Goal: Task Accomplishment & Management: Manage account settings

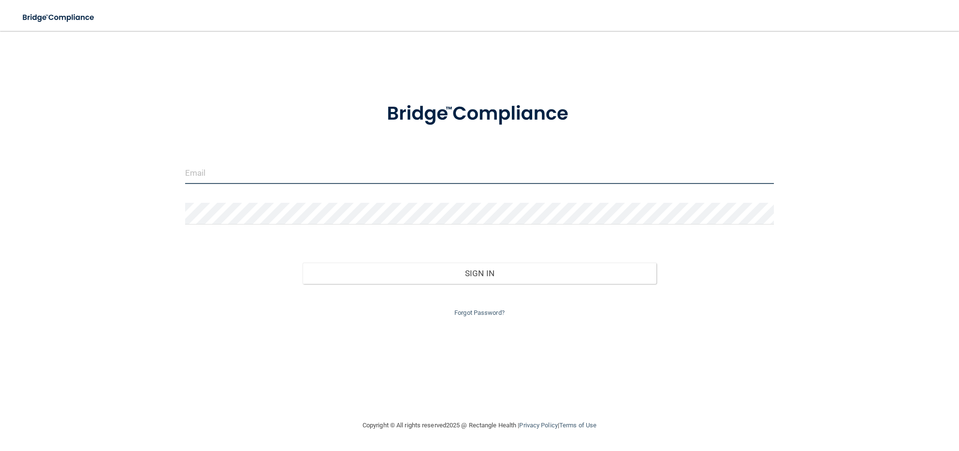
click at [221, 181] on input "email" at bounding box center [479, 173] width 589 height 22
type input "[EMAIL_ADDRESS][DOMAIN_NAME]"
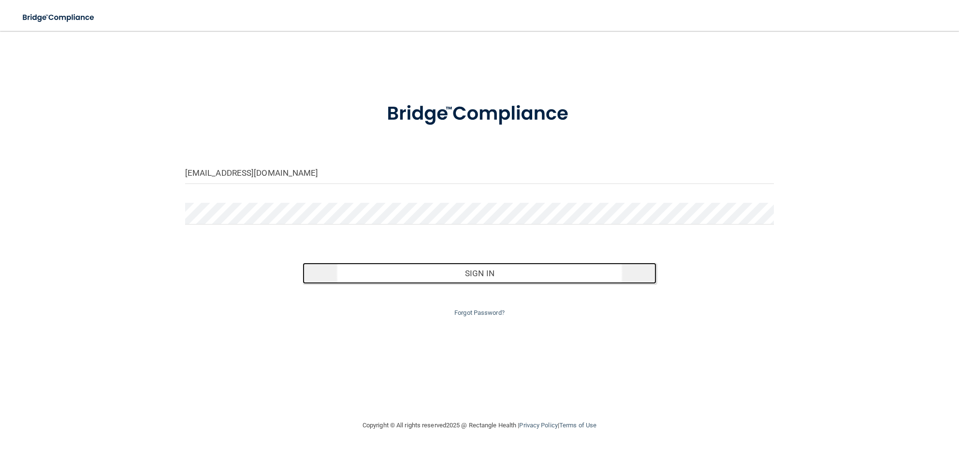
click at [493, 271] on button "Sign In" at bounding box center [479, 273] width 353 height 21
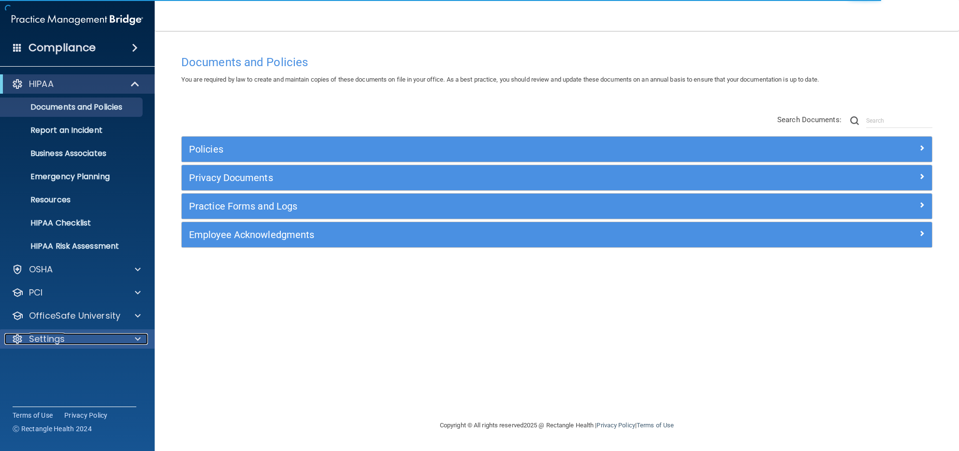
click at [139, 338] on span at bounding box center [138, 339] width 6 height 12
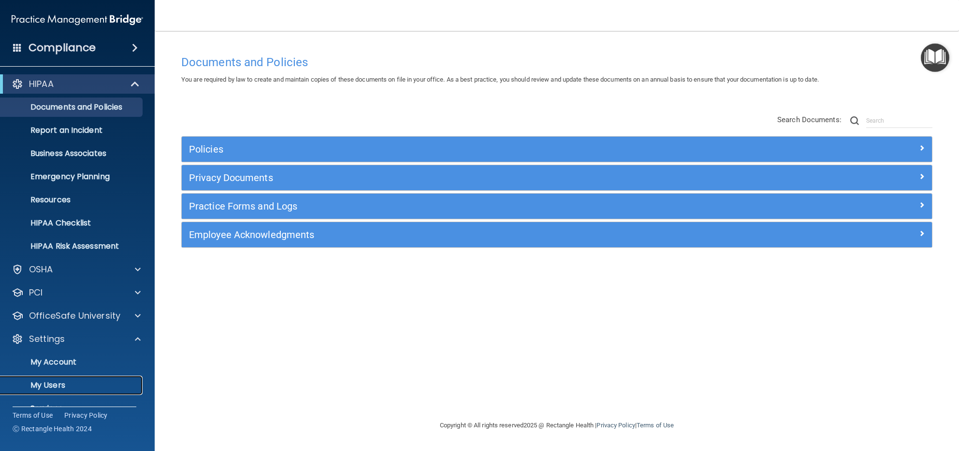
click at [59, 381] on p "My Users" at bounding box center [72, 386] width 132 height 10
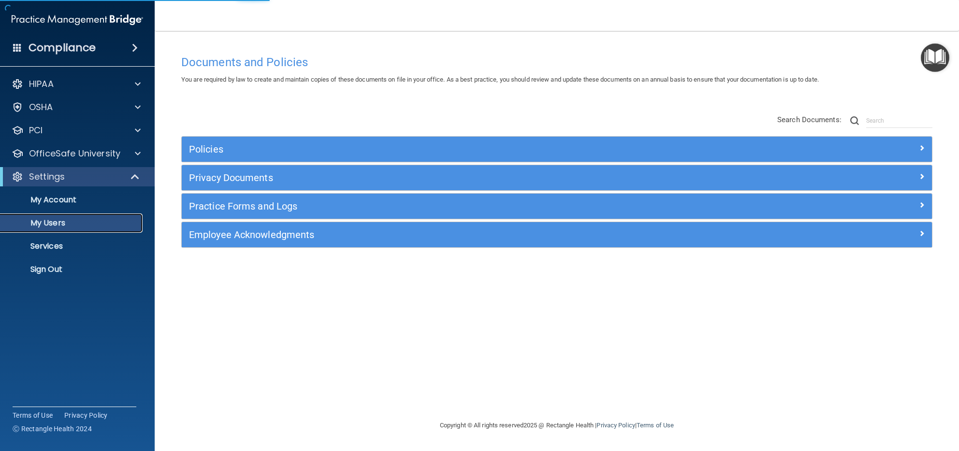
select select "20"
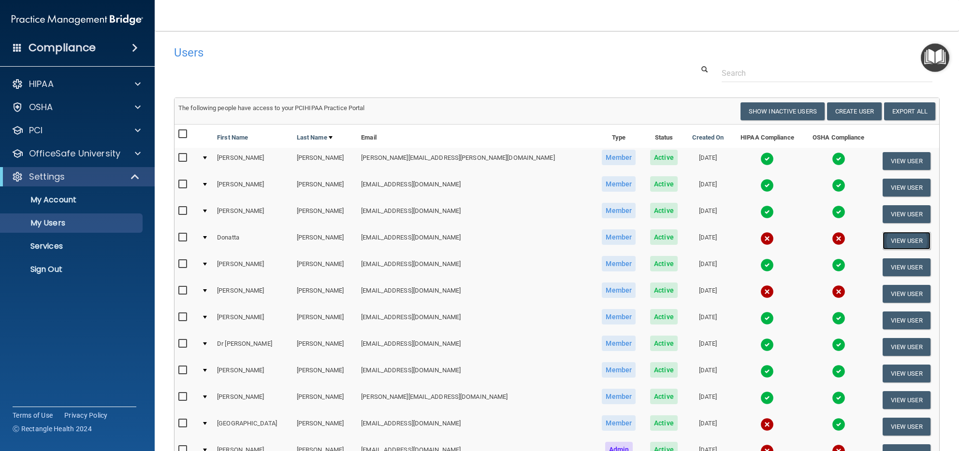
click at [892, 238] on button "View User" at bounding box center [906, 241] width 48 height 18
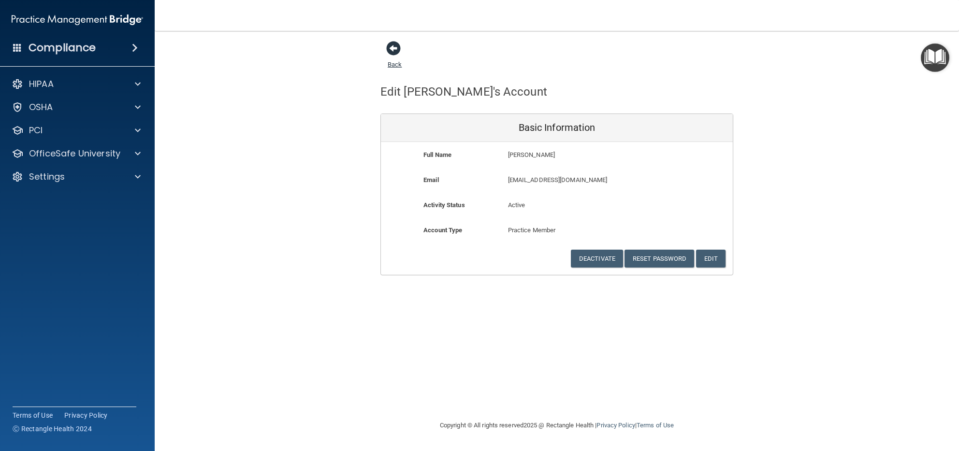
click at [389, 48] on span at bounding box center [393, 48] width 14 height 14
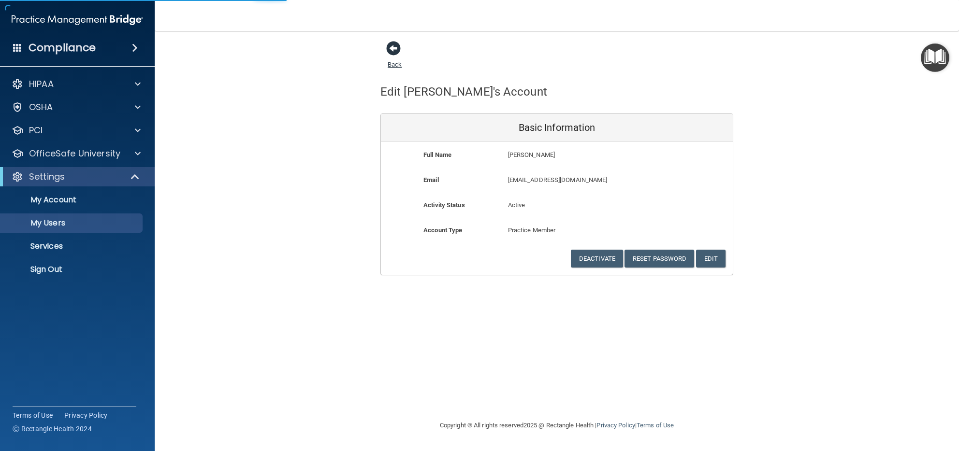
select select "20"
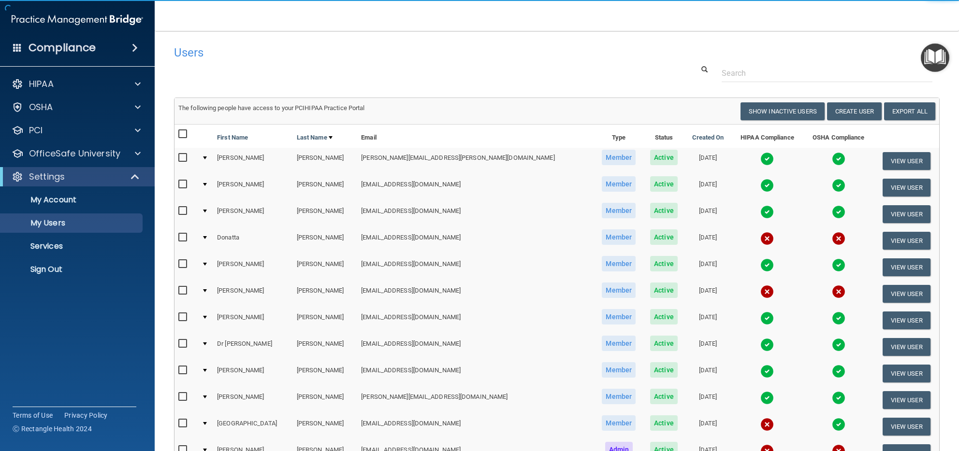
click at [335, 58] on h4 "Users" at bounding box center [394, 52] width 441 height 13
